Goal: Transaction & Acquisition: Subscribe to service/newsletter

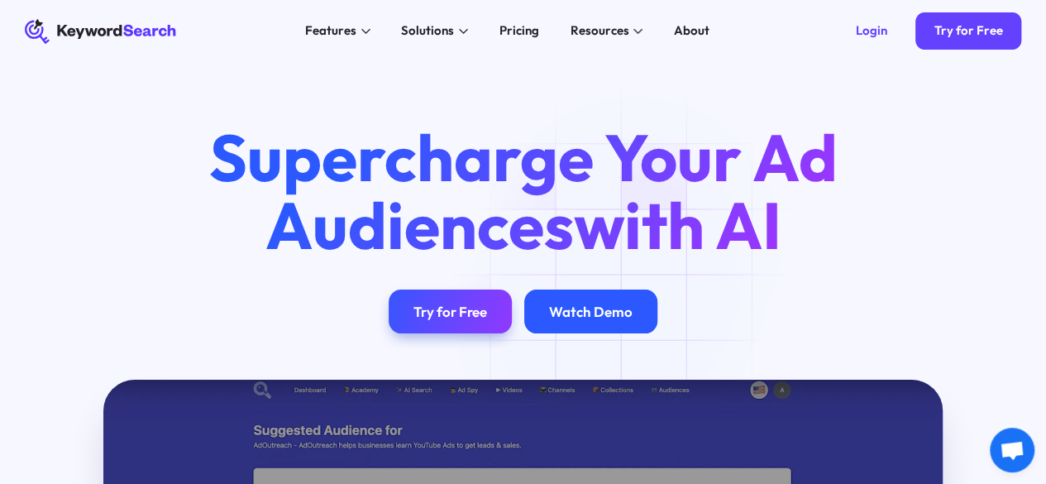
click at [611, 320] on div "Watch Demo" at bounding box center [591, 311] width 84 height 17
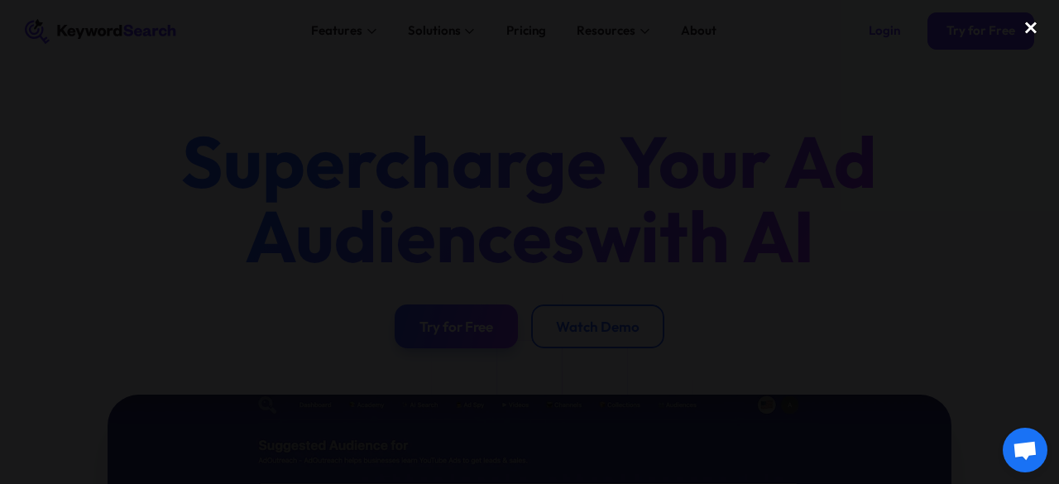
click at [1026, 27] on div "close lightbox" at bounding box center [1030, 28] width 56 height 36
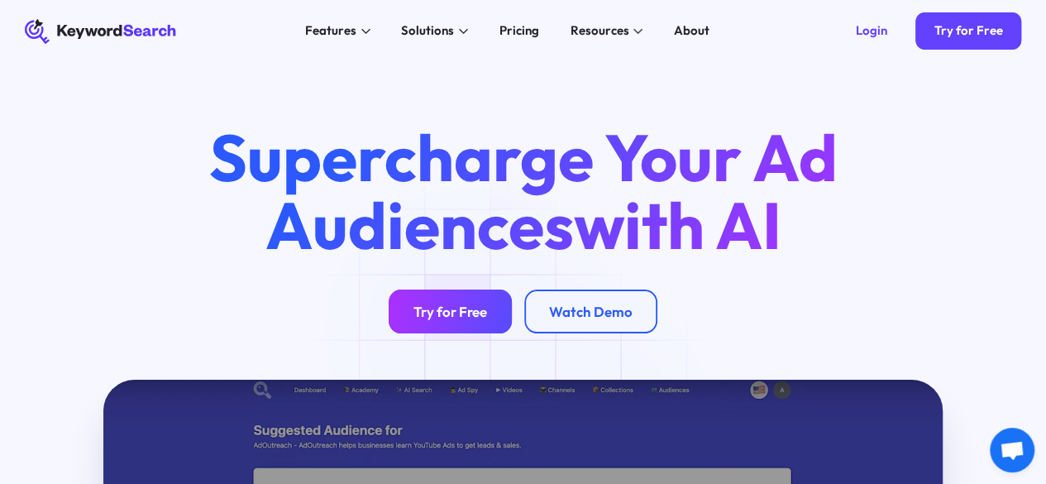
click at [478, 320] on div "Try for Free" at bounding box center [450, 311] width 74 height 17
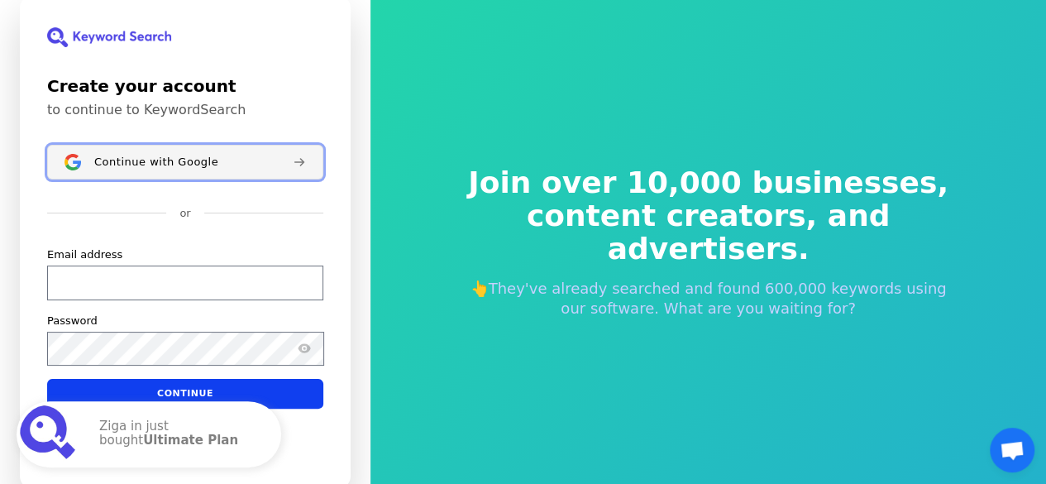
click at [233, 148] on button "Continue with Google" at bounding box center [185, 162] width 276 height 35
